Goal: Find specific page/section: Find specific page/section

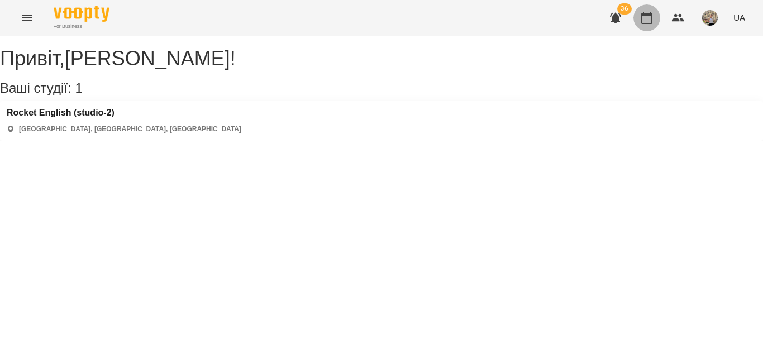
click at [643, 17] on icon "button" at bounding box center [646, 17] width 13 height 13
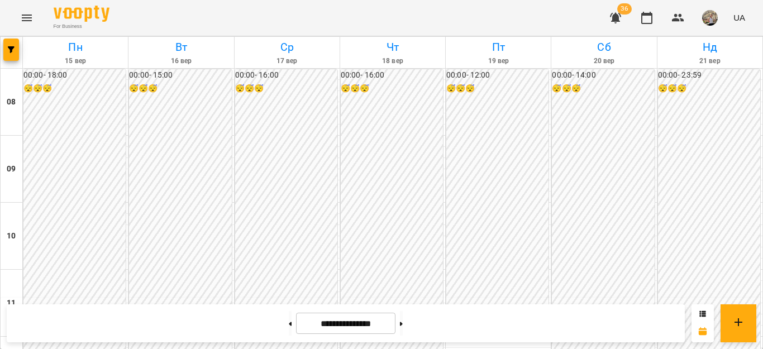
scroll to position [568, 0]
drag, startPoint x: 609, startPoint y: 191, endPoint x: 739, endPoint y: 46, distance: 195.3
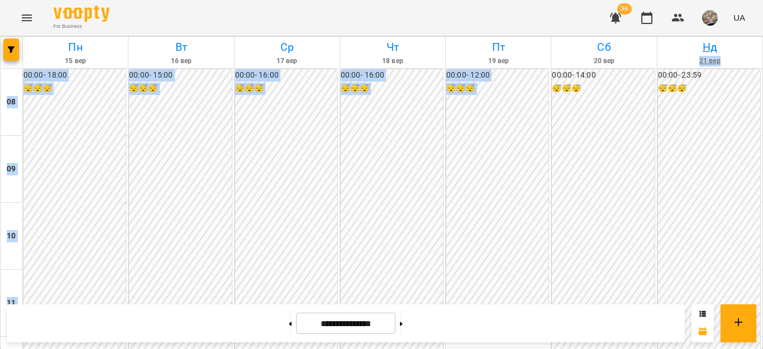
scroll to position [566, 0]
